Goal: Information Seeking & Learning: Find specific page/section

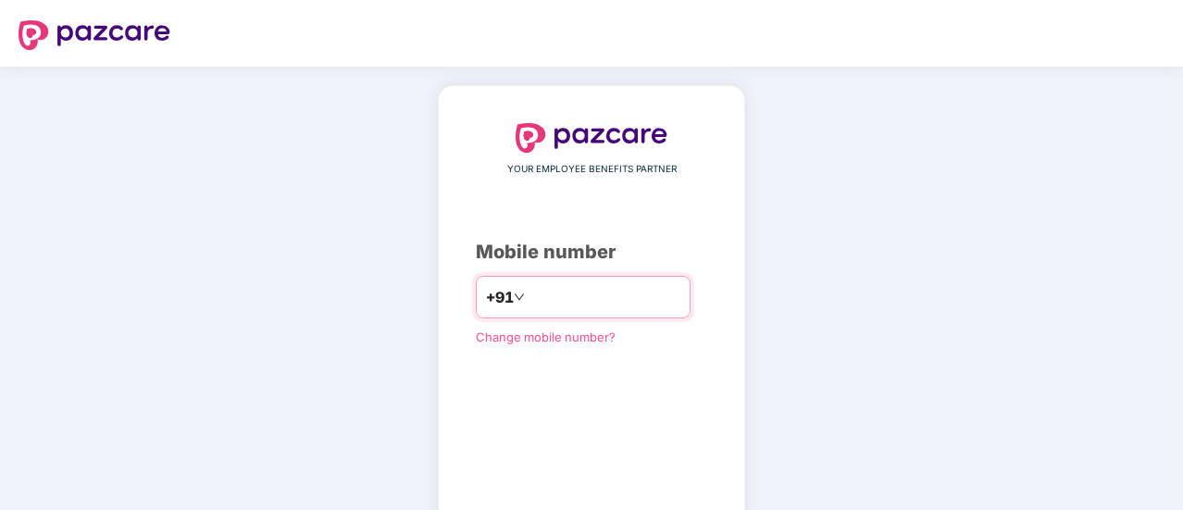
click at [546, 301] on input "number" at bounding box center [605, 297] width 152 height 30
type input "**********"
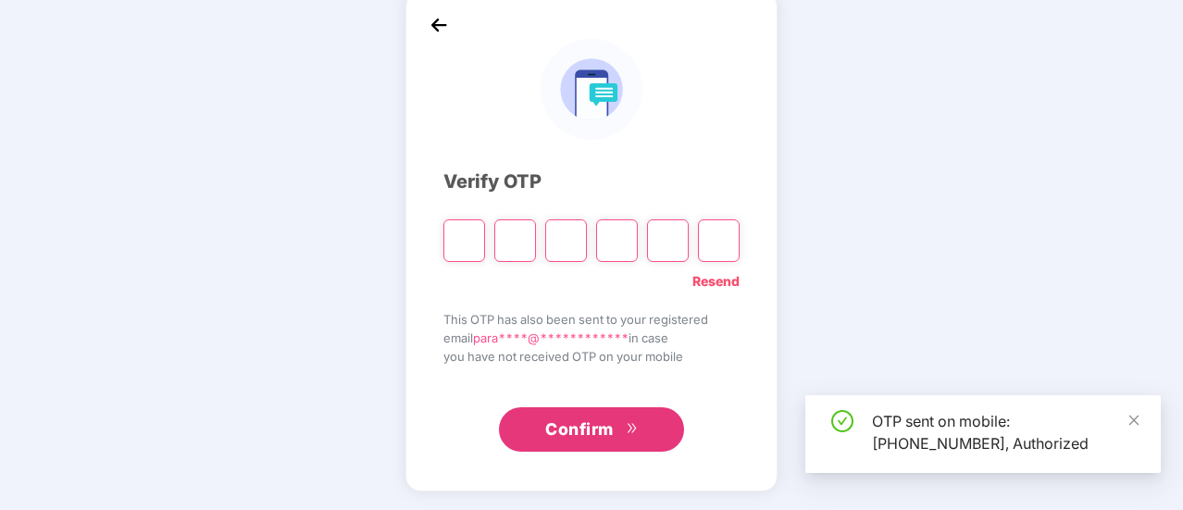
scroll to position [93, 0]
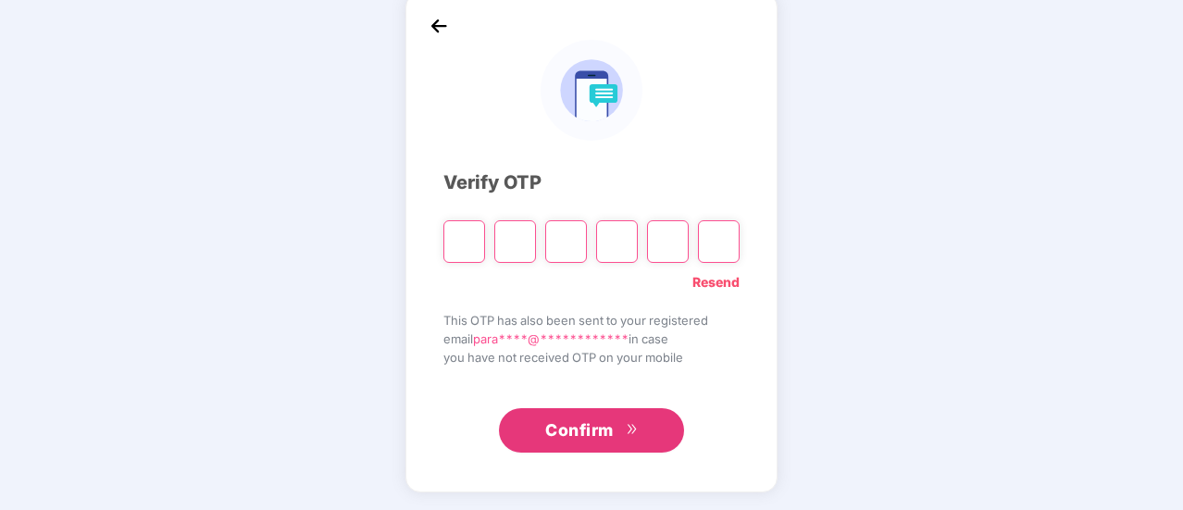
type input "*"
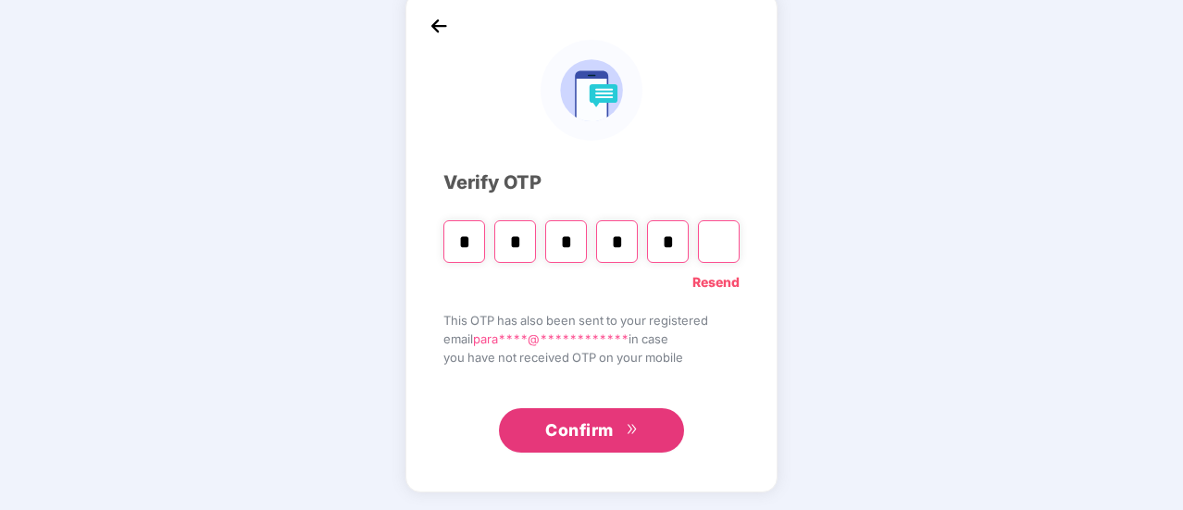
type input "*"
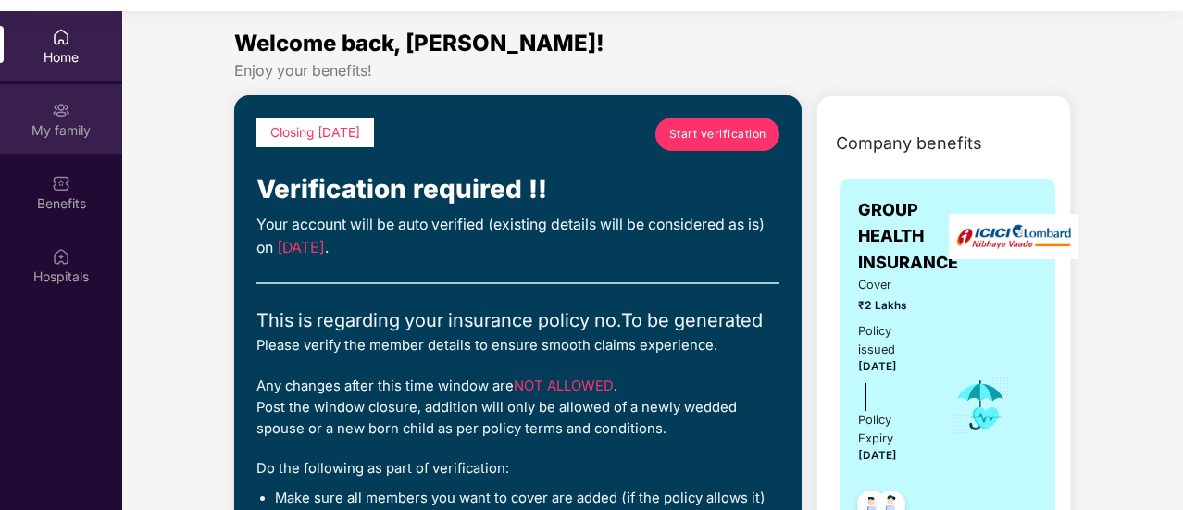
click at [58, 128] on div "My family" at bounding box center [61, 130] width 122 height 19
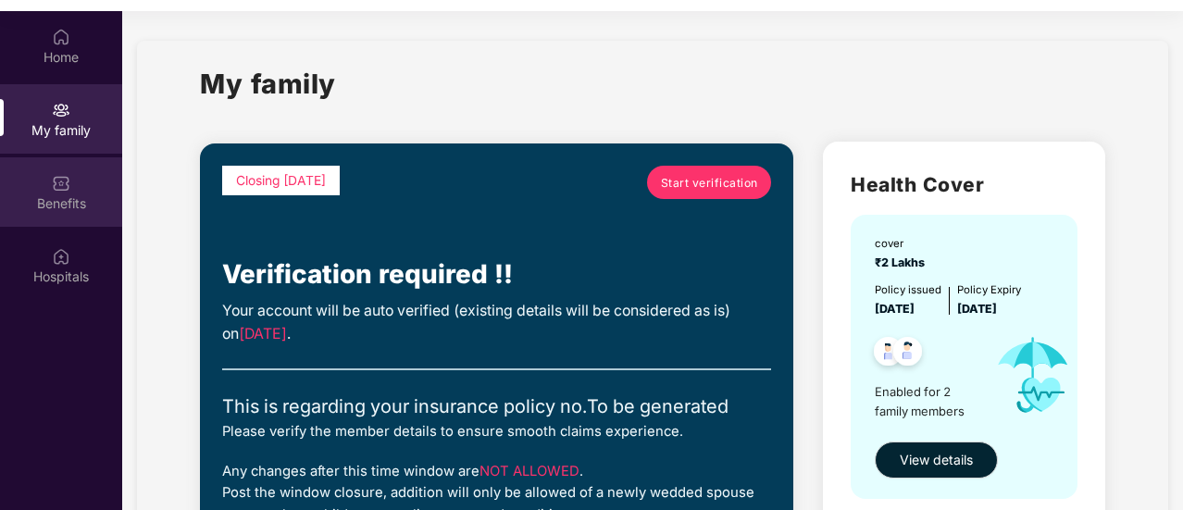
click at [72, 184] on div "Benefits" at bounding box center [61, 191] width 122 height 69
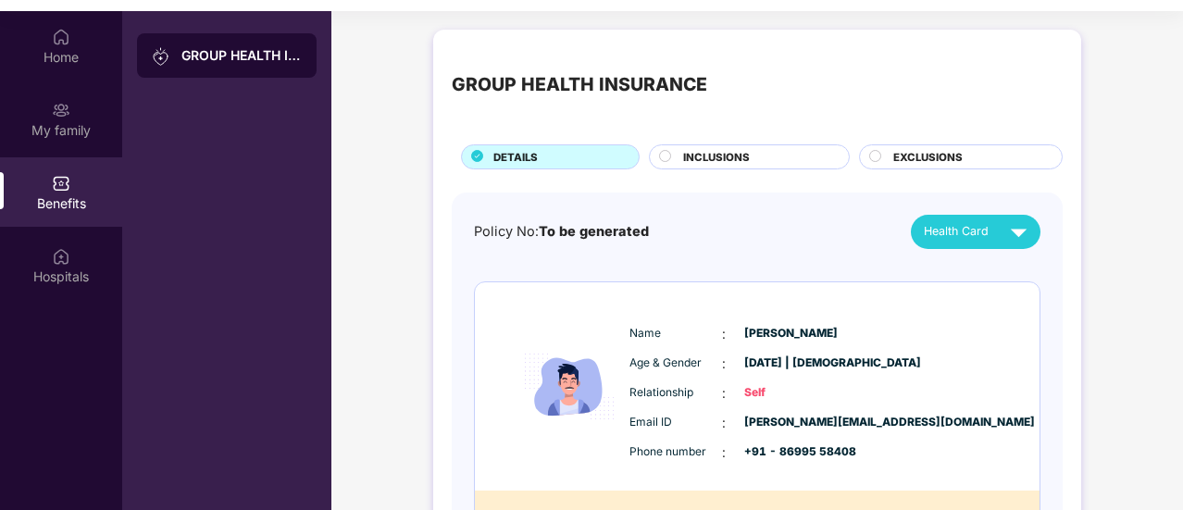
click at [774, 231] on div "Policy No: To be generated Health Card" at bounding box center [757, 232] width 567 height 34
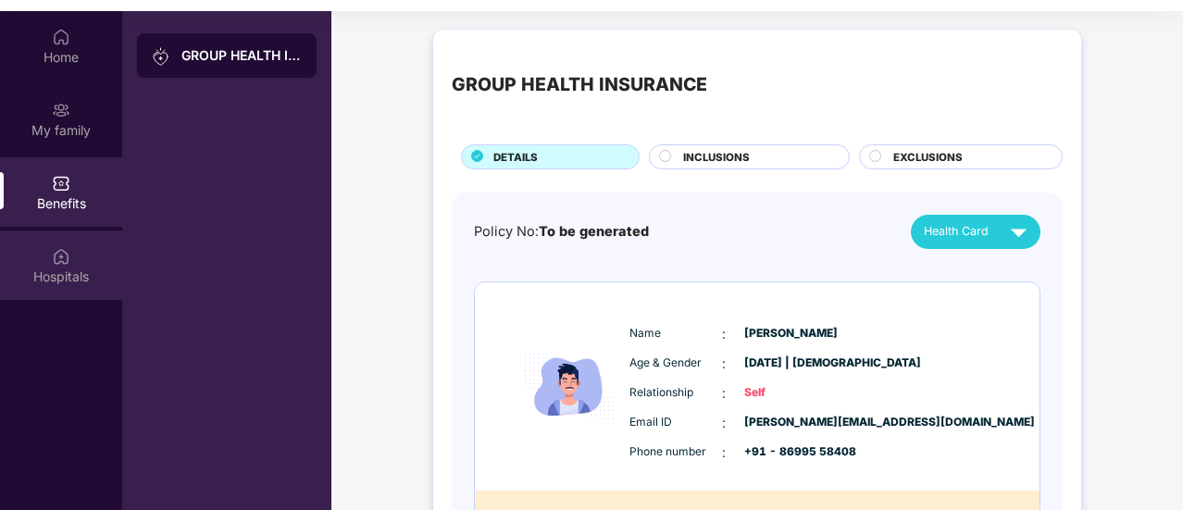
click at [48, 260] on div "Hospitals" at bounding box center [61, 265] width 122 height 69
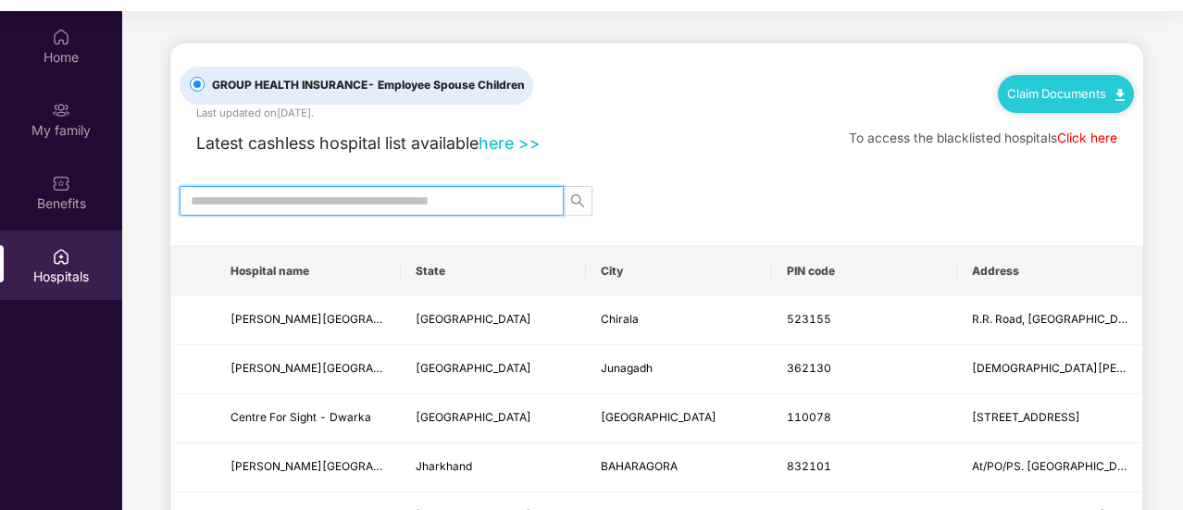
click at [350, 199] on input "text" at bounding box center [364, 201] width 347 height 20
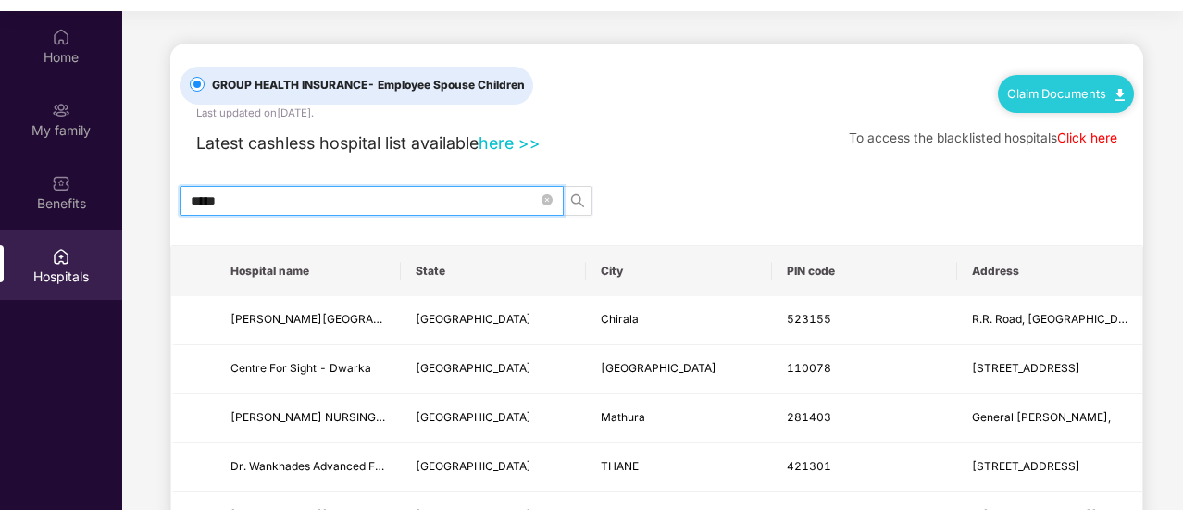
type input "*****"
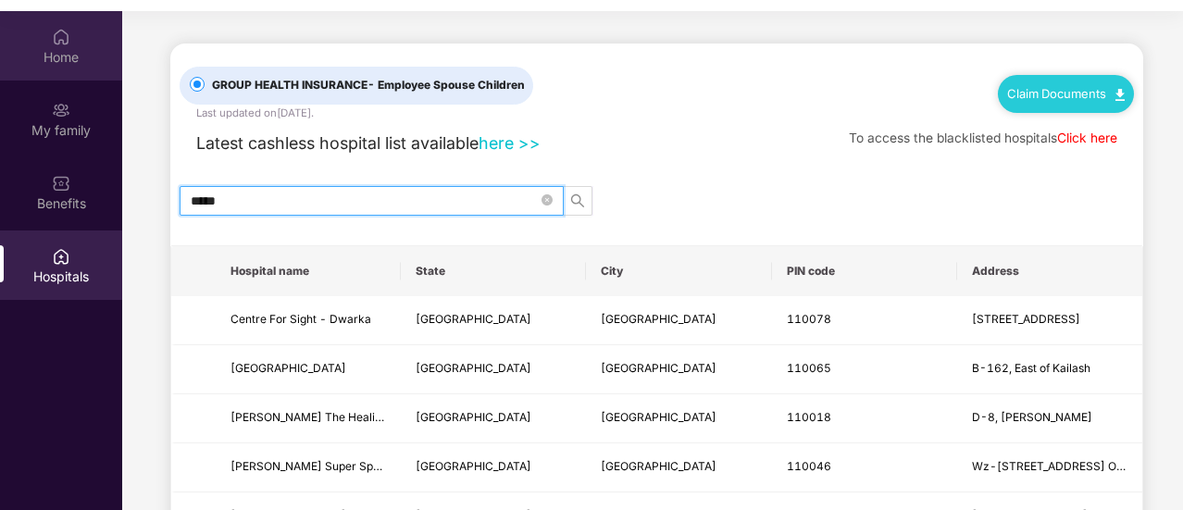
click at [54, 49] on div "Home" at bounding box center [61, 57] width 122 height 19
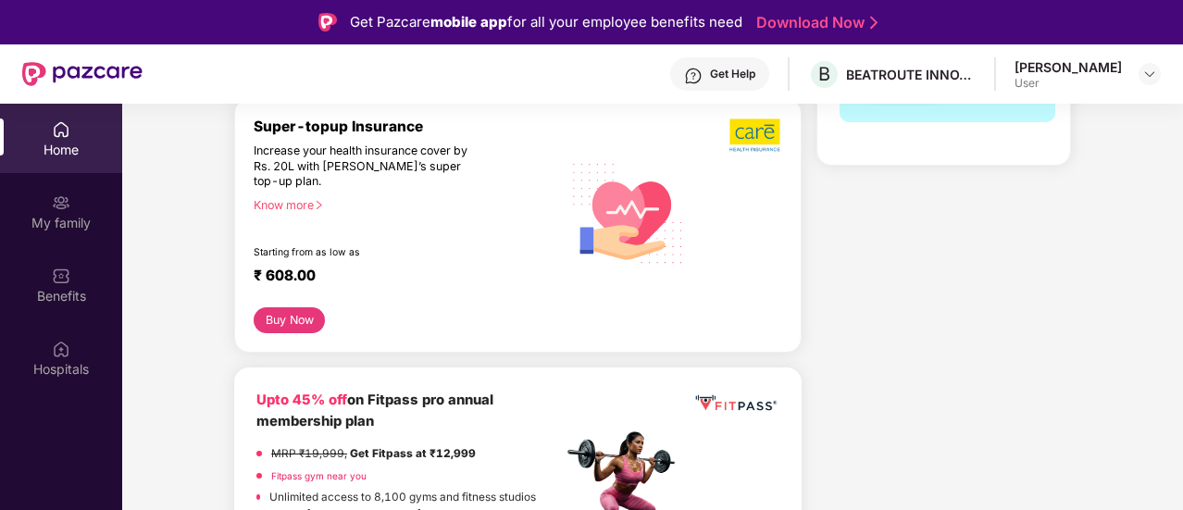
scroll to position [617, 0]
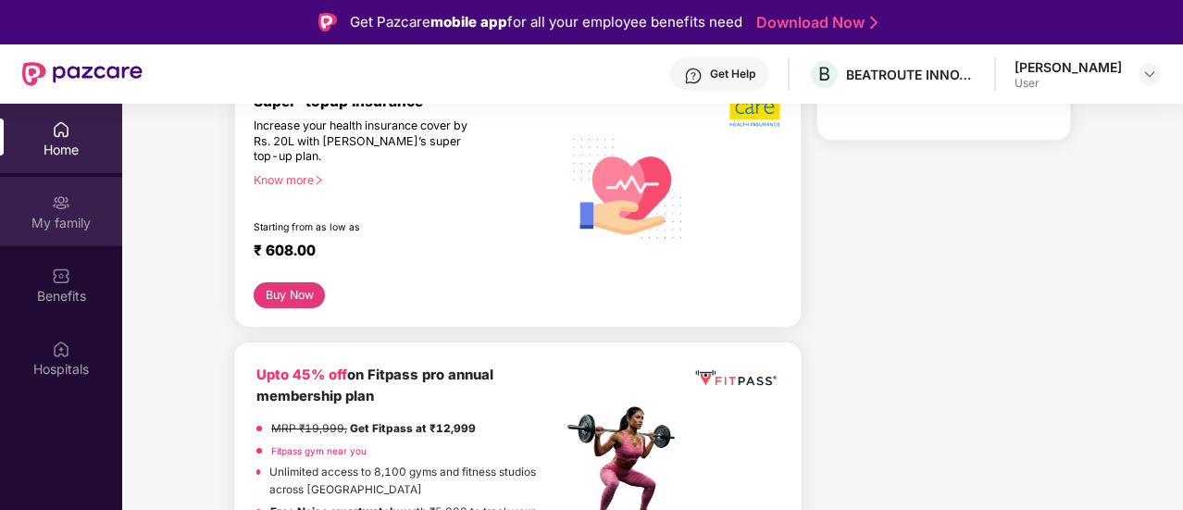
click at [66, 206] on img at bounding box center [61, 202] width 19 height 19
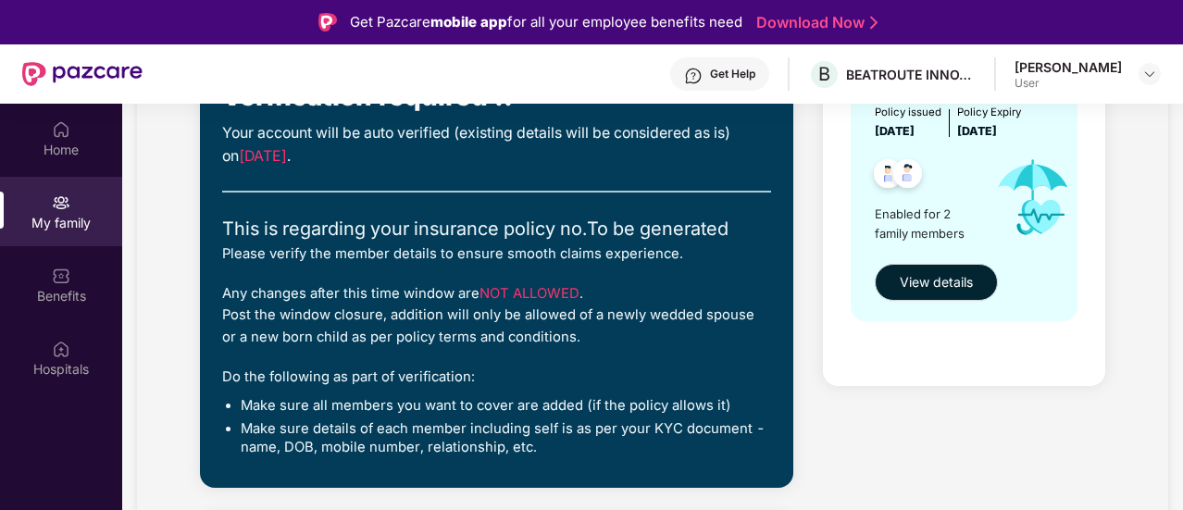
scroll to position [308, 0]
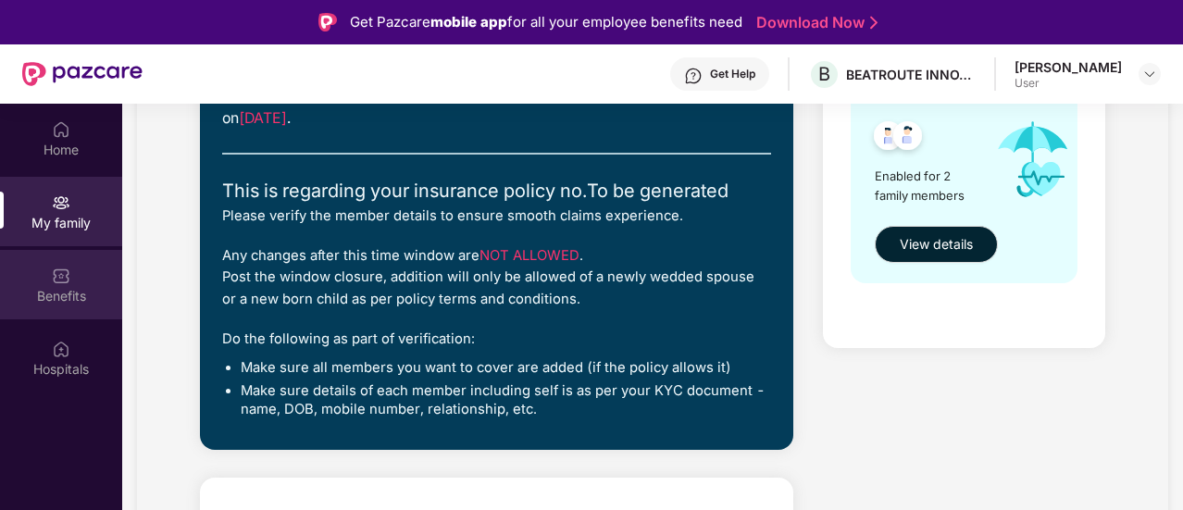
click at [26, 266] on div "Benefits" at bounding box center [61, 284] width 122 height 69
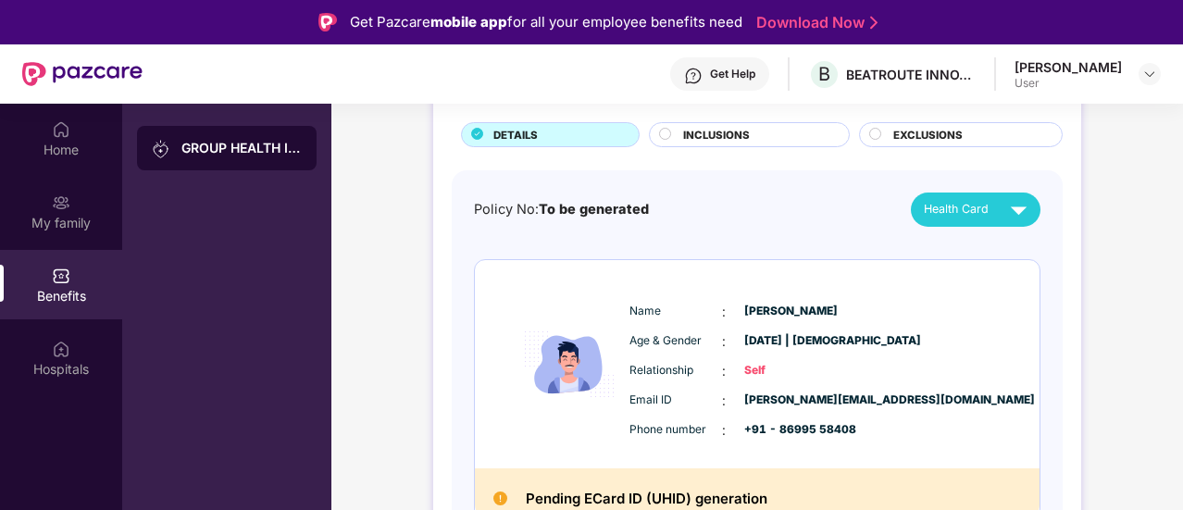
scroll to position [0, 0]
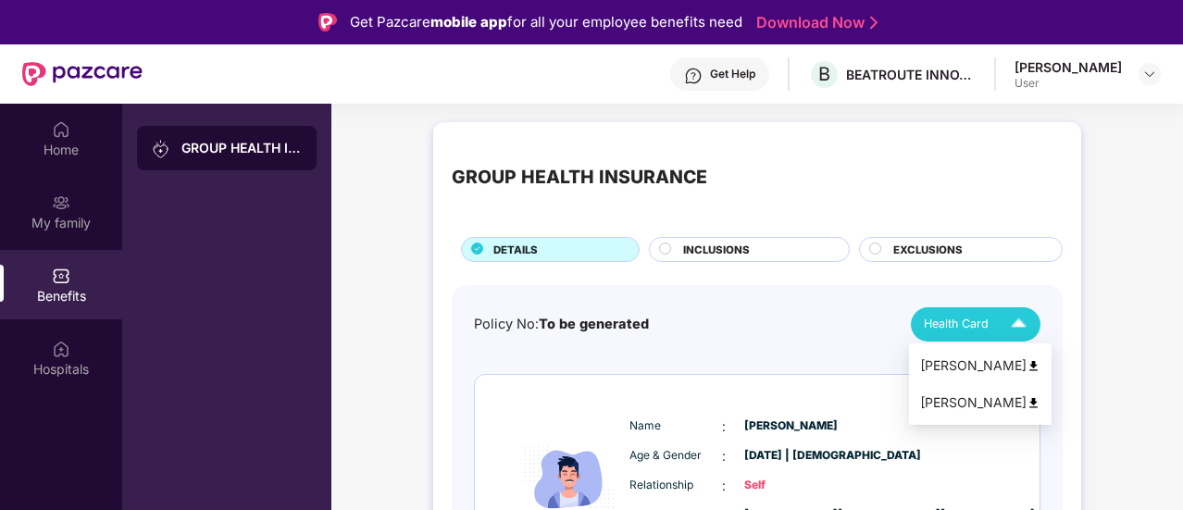
click at [992, 331] on div "Health Card" at bounding box center [979, 324] width 111 height 32
click at [988, 362] on div "[PERSON_NAME]" at bounding box center [980, 365] width 120 height 20
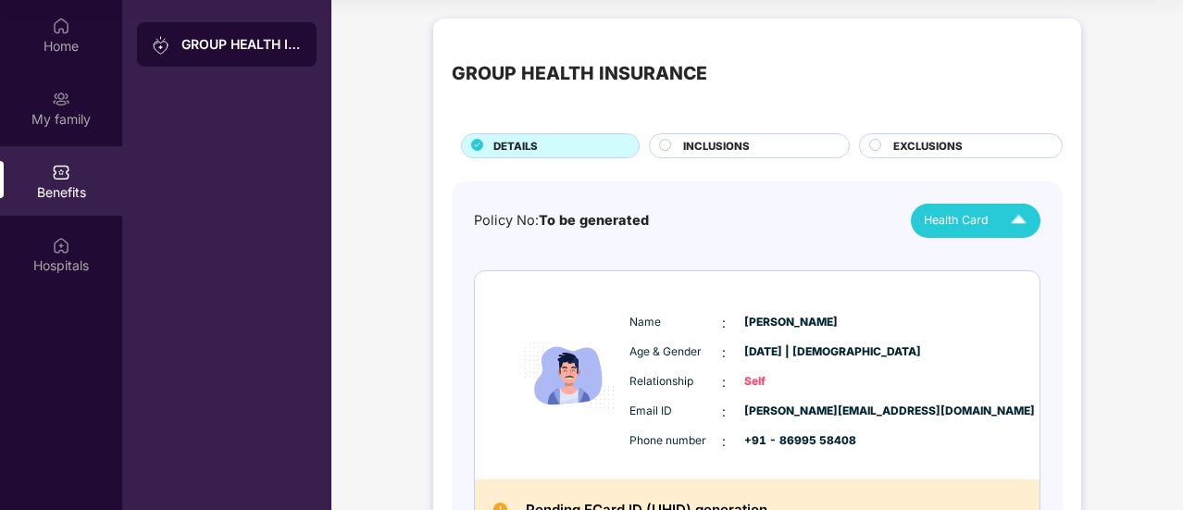
click at [867, 359] on div "Age & Gender : [DATE] | [DEMOGRAPHIC_DATA]" at bounding box center [814, 353] width 368 height 20
click at [705, 151] on span "INCLUSIONS" at bounding box center [716, 146] width 67 height 17
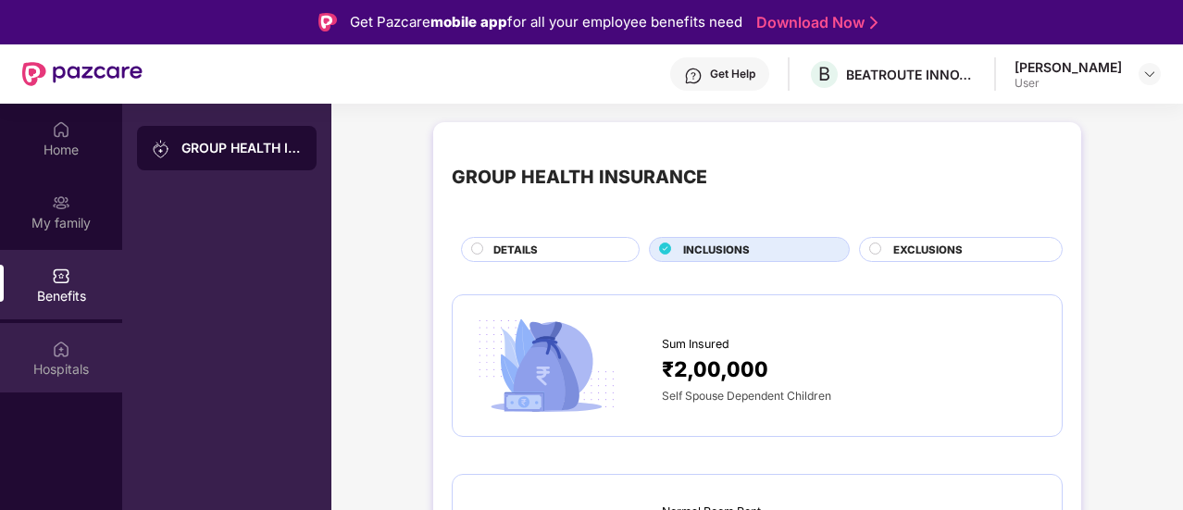
click at [57, 368] on div "Hospitals" at bounding box center [61, 369] width 122 height 19
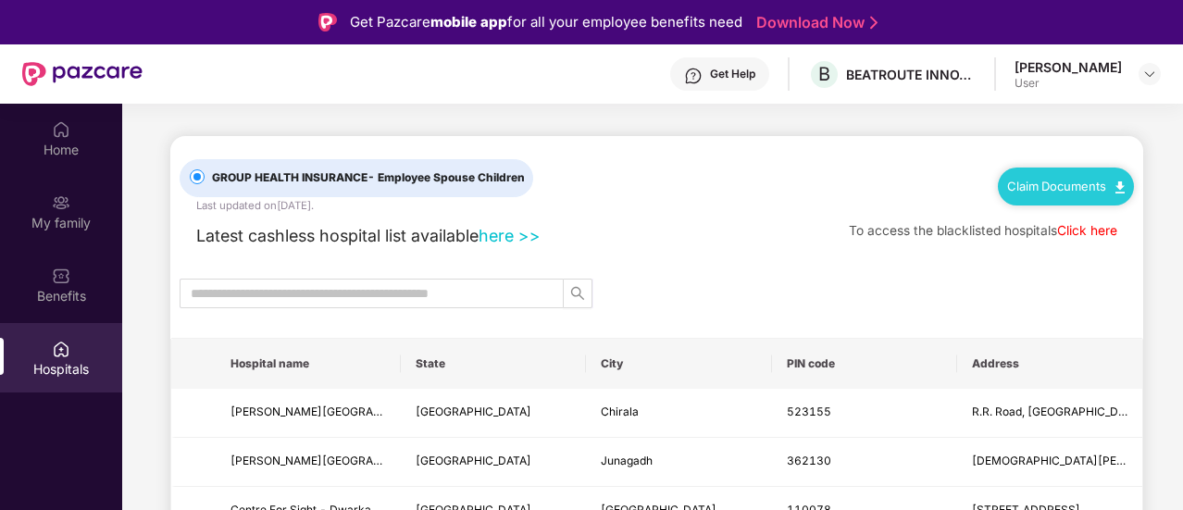
click at [507, 239] on link "here >>" at bounding box center [510, 235] width 62 height 19
click at [1150, 71] on img at bounding box center [1149, 74] width 15 height 15
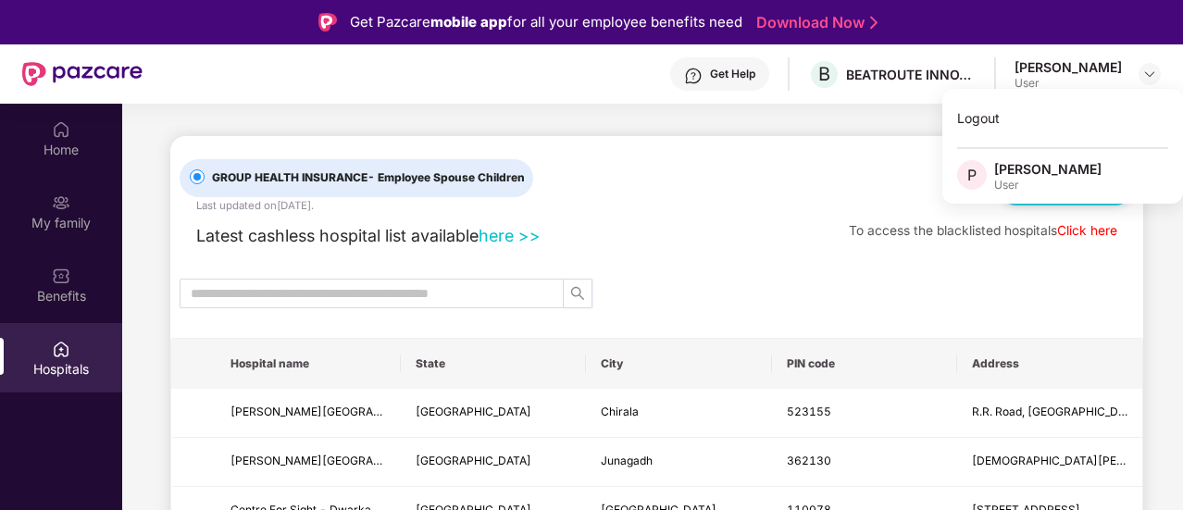
click at [743, 147] on div "GROUP HEALTH INSURANCE - Employee Spouse Children Last updated on [DATE] . Clai…" at bounding box center [657, 175] width 954 height 78
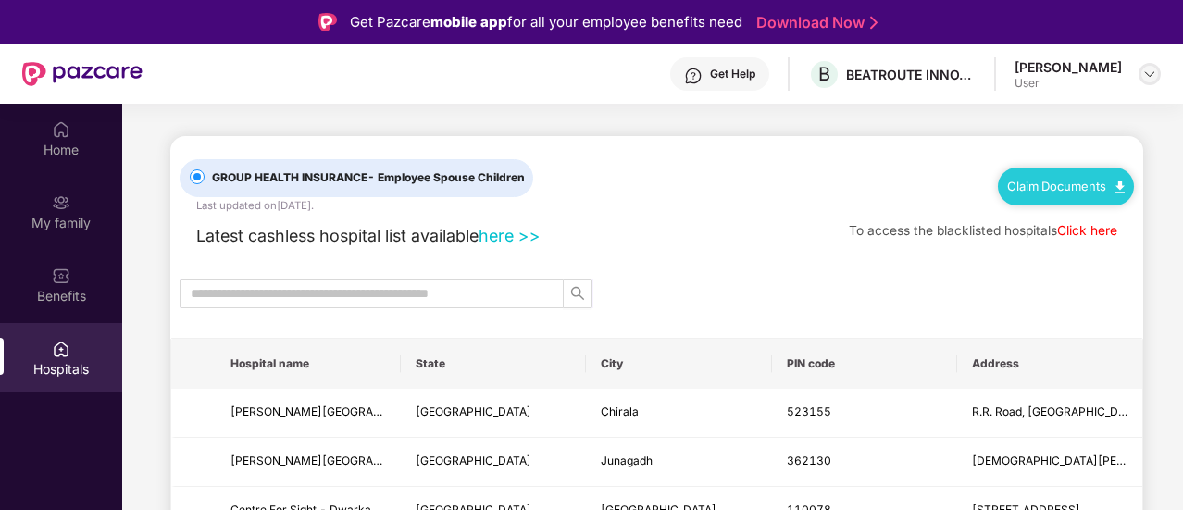
click at [1142, 75] on img at bounding box center [1149, 74] width 15 height 15
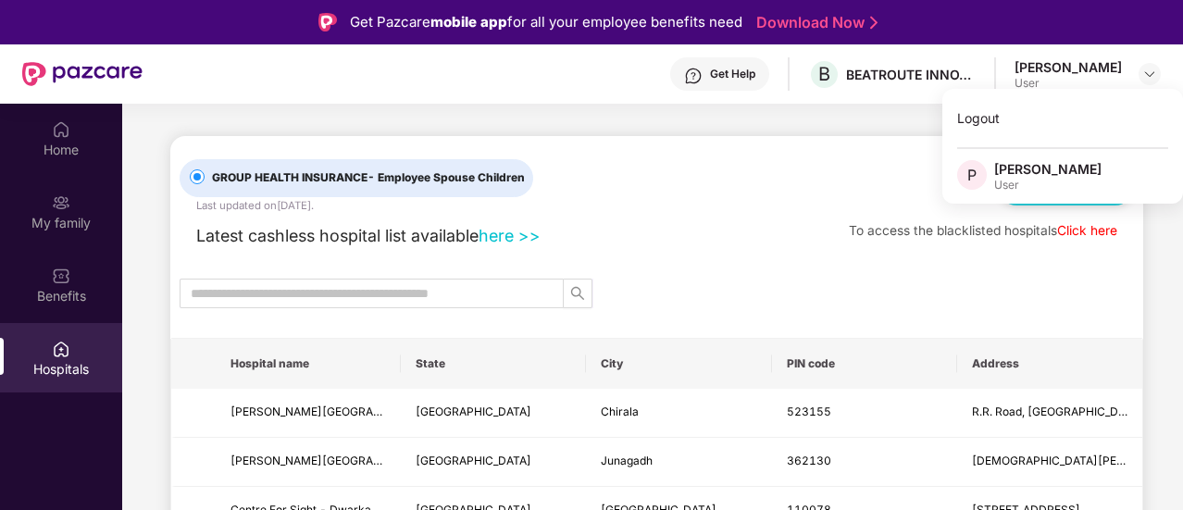
click at [829, 164] on div "GROUP HEALTH INSURANCE - Employee Spouse Children Last updated on [DATE] . Clai…" at bounding box center [657, 175] width 954 height 78
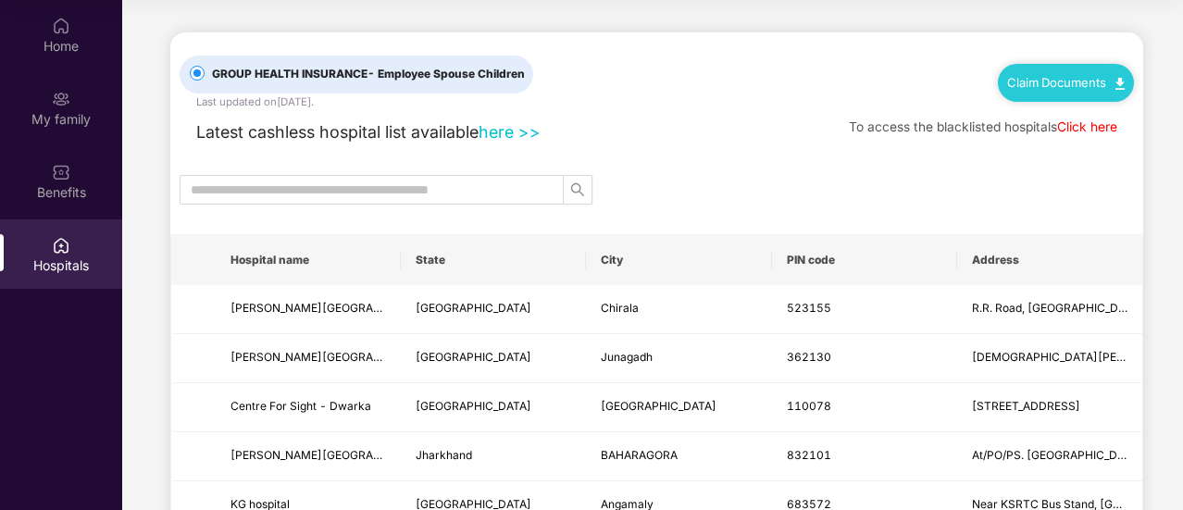
click at [1055, 78] on link "Claim Documents" at bounding box center [1066, 82] width 118 height 15
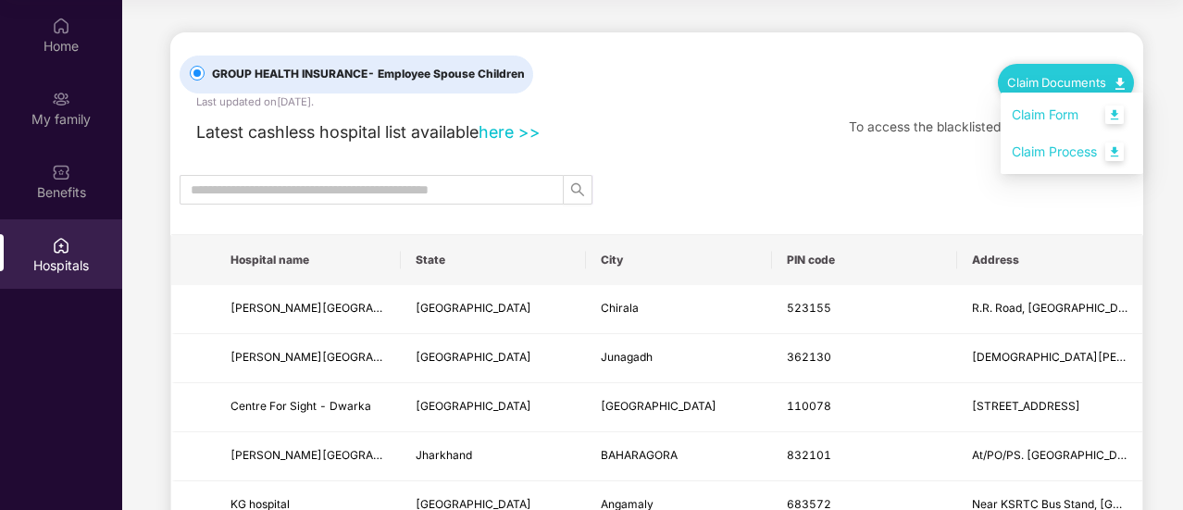
click at [755, 94] on div "GROUP HEALTH INSURANCE - Employee Spouse Children Last updated on [DATE] . Clai…" at bounding box center [657, 71] width 954 height 78
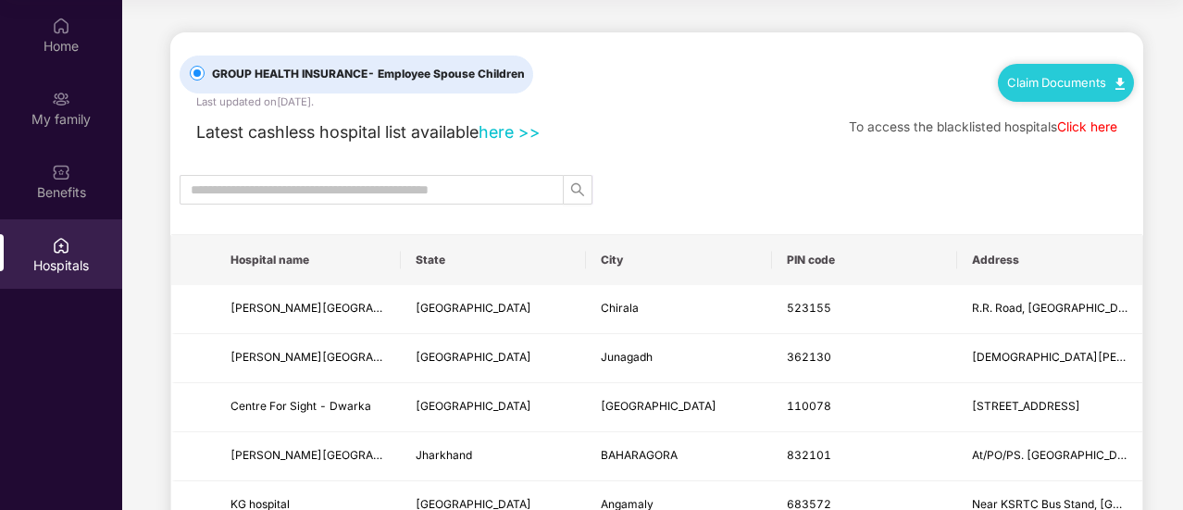
click at [692, 123] on div "Latest cashless hospital list available here >> To access the blacklisted hospi…" at bounding box center [657, 127] width 954 height 35
